Goal: Check status

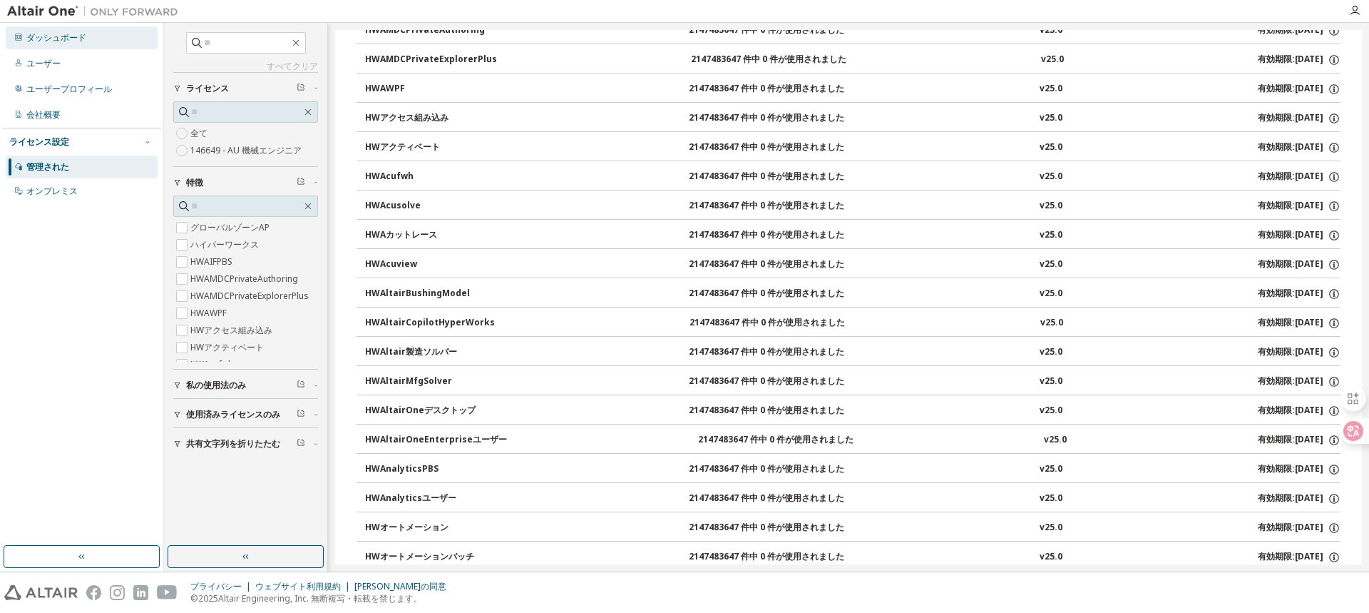
click at [35, 37] on font "ダッシュボード" at bounding box center [56, 37] width 60 height 12
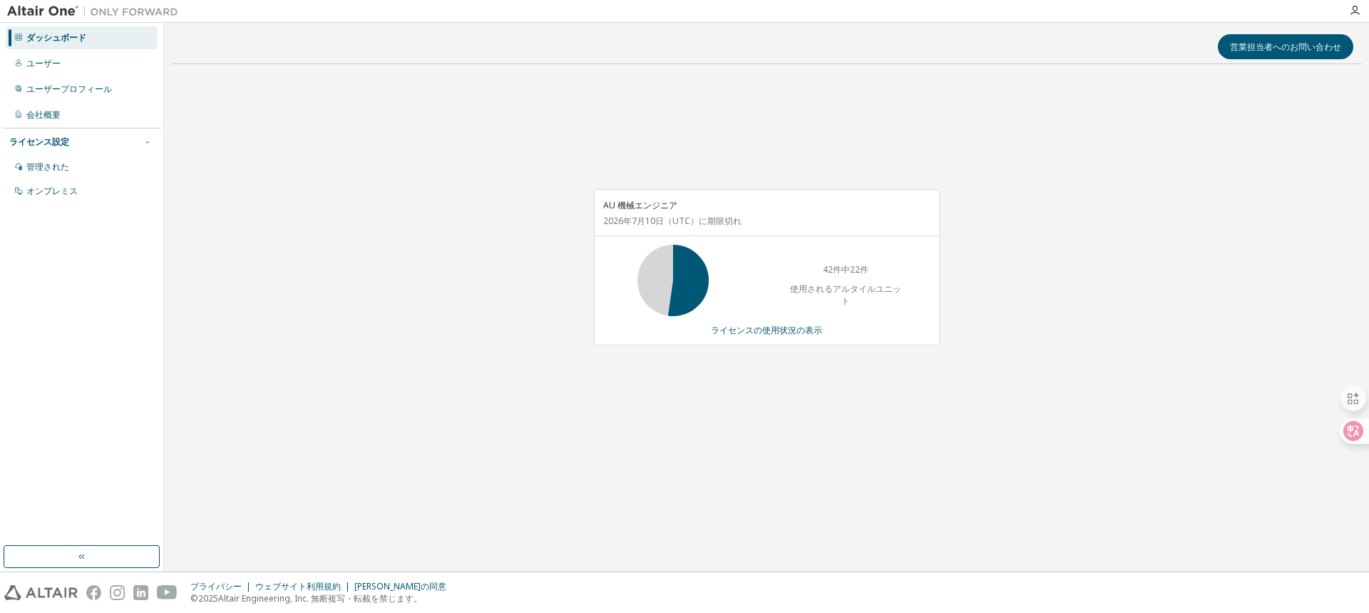
click at [368, 223] on div "AU 機械エンジニア [DATE] （UTC） に期限切れ 42件中22件 使用されるアルタイルユニット ライセンスの使用状況の表示" at bounding box center [766, 275] width 1191 height 398
click at [505, 264] on div "AU 機械エンジニア [DATE] （UTC） に期限切れ 42件中22件 使用されるアルタイルユニット ライセンスの使用状況の表示" at bounding box center [766, 275] width 1191 height 398
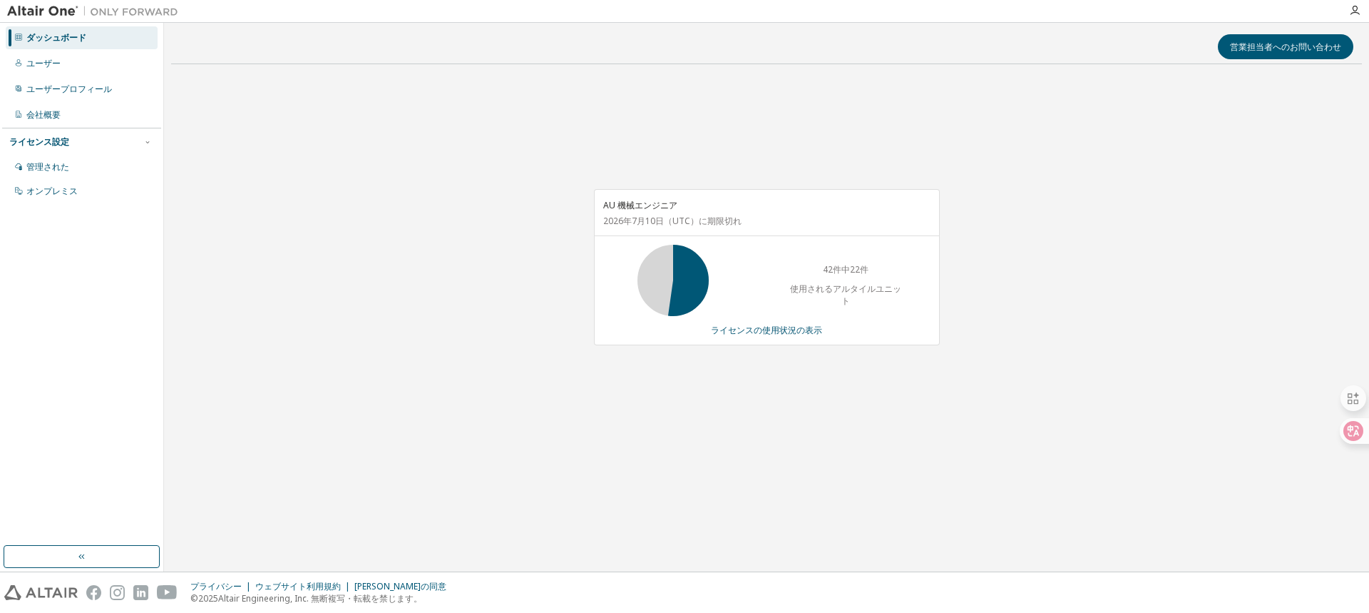
click at [505, 264] on div "AU 機械エンジニア [DATE] （UTC） に期限切れ 42件中22件 使用されるアルタイルユニット ライセンスの使用状況の表示" at bounding box center [766, 275] width 1191 height 398
click at [802, 465] on div "AU 機械エンジニア [DATE] （UTC） に期限切れ 42件中22件 使用されるアルタイルユニット ライセンスの使用状況の表示" at bounding box center [766, 275] width 1191 height 398
click at [807, 470] on div "AU 機械エンジニア [DATE] （UTC） に期限切れ 42件中22件 使用されるアルタイルユニット ライセンスの使用状況の表示" at bounding box center [766, 275] width 1191 height 398
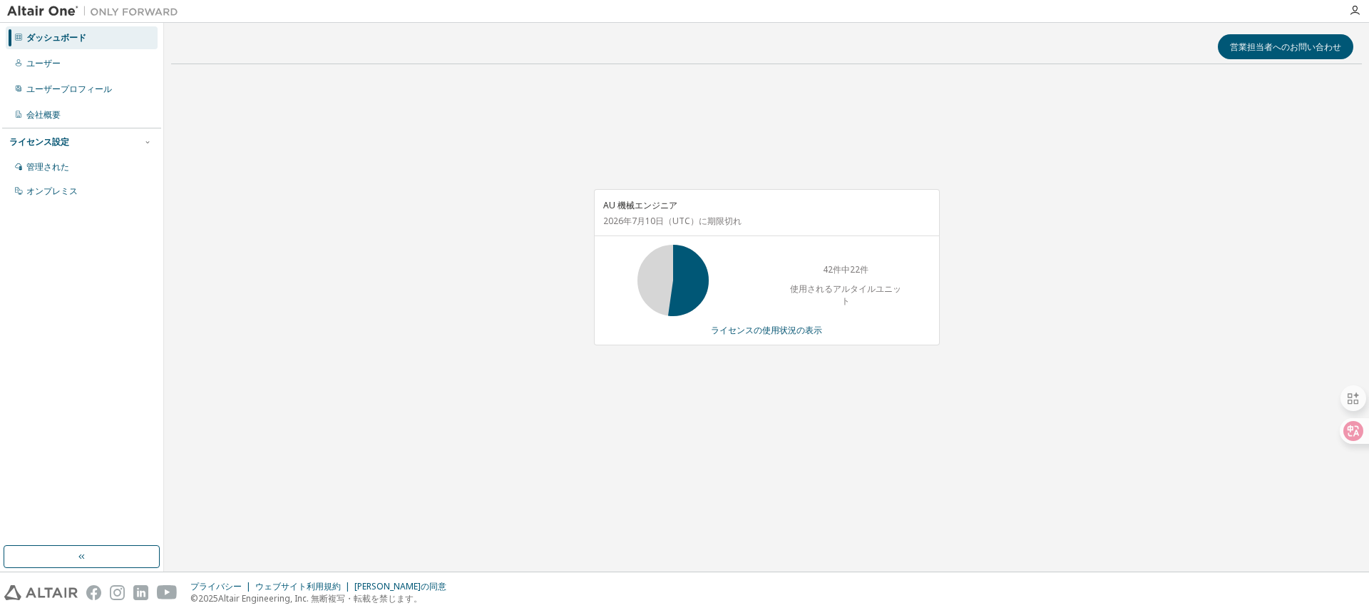
click at [807, 470] on div "AU 機械エンジニア [DATE] （UTC） に期限切れ 42件中22件 使用されるアルタイルユニット ライセンスの使用状況の表示" at bounding box center [766, 275] width 1191 height 398
click at [959, 504] on div "営業担当者へのお問い合わせ AU 機械エンジニア [DATE] （UTC） に期限切れ 42件中22件 使用されるアルタイルユニット ライセンスの使用状況の表示" at bounding box center [766, 297] width 1191 height 534
click at [478, 135] on div "AU 機械エンジニア [DATE] （UTC） に期限切れ 42件中22件 使用されるアルタイルユニット ライセンスの使用状況の表示" at bounding box center [766, 275] width 1191 height 398
click at [322, 182] on div "AU 機械エンジニア [DATE] （UTC） に期限切れ 42件中22件 使用されるアルタイルユニット ライセンスの使用状況の表示" at bounding box center [766, 275] width 1191 height 398
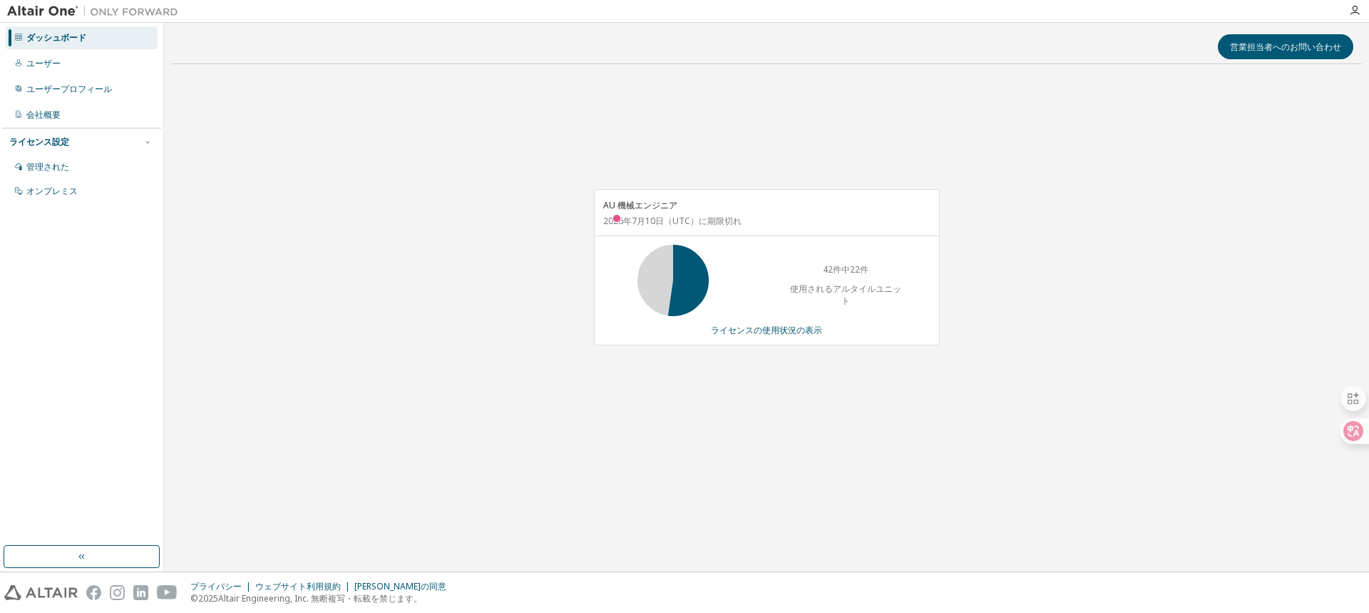
click at [440, 532] on div "営業担当者へのお問い合わせ AU 機械エンジニア [DATE] （UTC） に期限切れ 42件中22件 使用されるアルタイルユニット ライセンスの使用状況の表示" at bounding box center [766, 297] width 1191 height 534
drag, startPoint x: 436, startPoint y: 407, endPoint x: 443, endPoint y: 378, distance: 29.4
click at [436, 406] on div "AU 機械エンジニア [DATE] （UTC） に期限切れ 42件中22件 使用されるアルタイルユニット ライセンスの使用状況の表示" at bounding box center [766, 275] width 1191 height 398
click at [437, 76] on div "営業担当者へのお問い合わせ AU 機械エンジニア [DATE] （UTC） に期限切れ 42件中22件 使用されるアルタイルユニット ライセンスの使用状況の表示" at bounding box center [766, 297] width 1191 height 534
click at [433, 73] on div "営業担当者へのお問い合わせ AU 機械エンジニア [DATE] （UTC） に期限切れ 42件中22件 使用されるアルタイルユニット ライセンスの使用状況の表示" at bounding box center [766, 297] width 1191 height 534
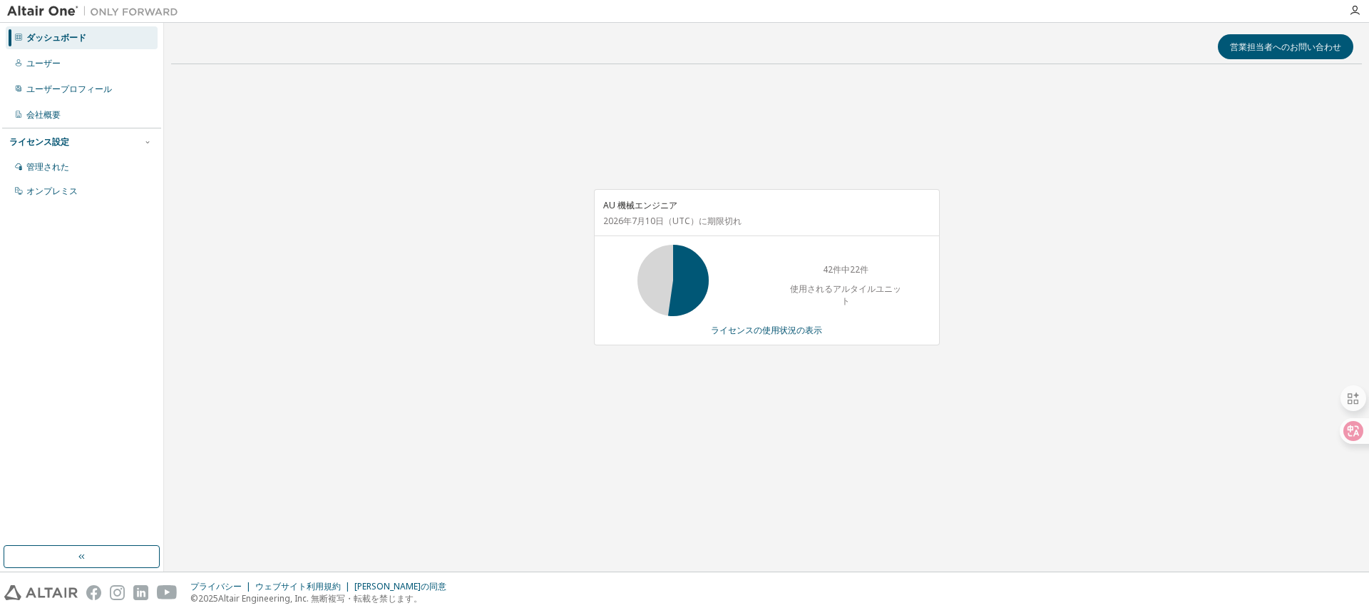
click at [634, 537] on div "営業担当者へのお問い合わせ AU 機械エンジニア [DATE] （UTC） に期限切れ 42件中22件 使用されるアルタイルユニット ライセンスの使用状況の表示" at bounding box center [766, 297] width 1191 height 534
click at [912, 518] on div "営業担当者へのお問い合わせ AU 機械エンジニア [DATE] （UTC） に期限切れ 42件中22件 使用されるアルタイルユニット ライセンスの使用状況の表示" at bounding box center [766, 297] width 1191 height 534
click at [345, 397] on div "AU 機械エンジニア [DATE] （UTC） に期限切れ 42件中22件 使用されるアルタイルユニット ライセンスの使用状況の表示" at bounding box center [766, 275] width 1191 height 398
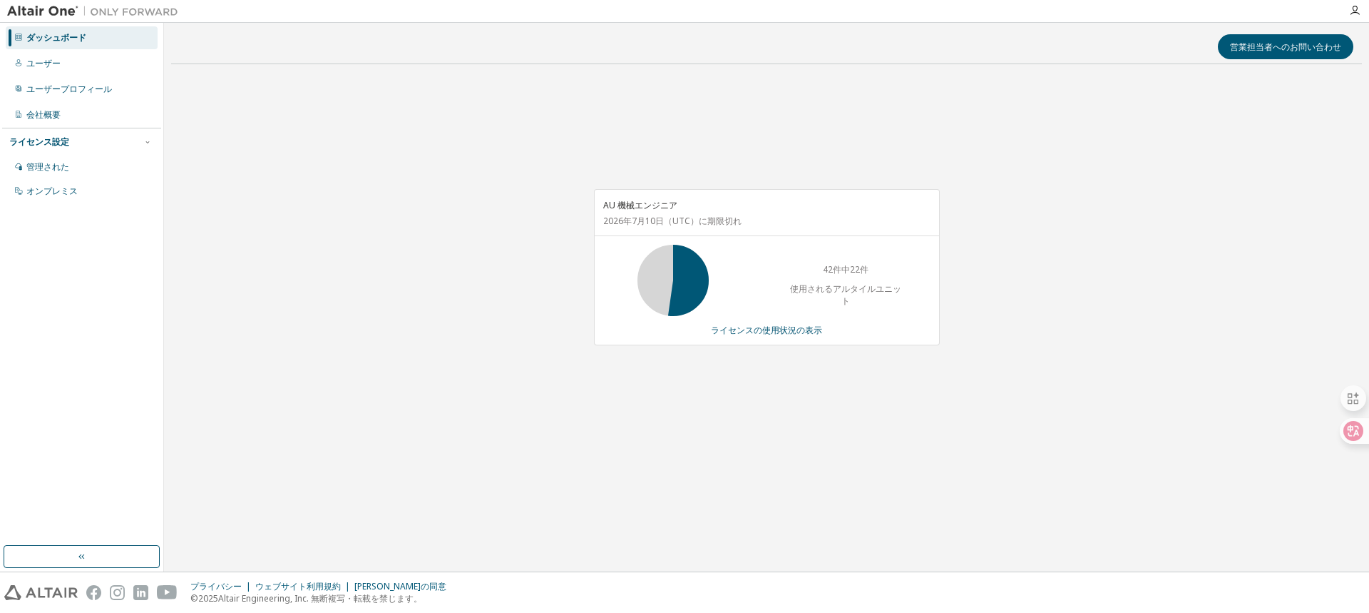
click at [1058, 338] on div "AU 機械エンジニア [DATE] （UTC） に期限切れ 42件中22件 使用されるアルタイルユニット ライセンスの使用状況の表示" at bounding box center [766, 275] width 1191 height 398
